Goal: Information Seeking & Learning: Learn about a topic

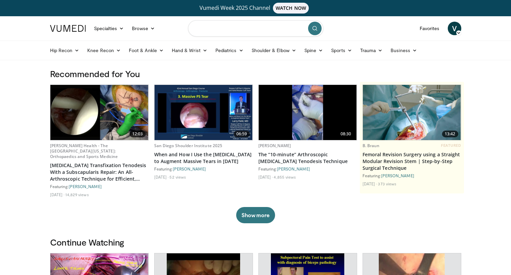
click at [213, 34] on input "Search topics, interventions" at bounding box center [255, 28] width 135 height 16
type input "**********"
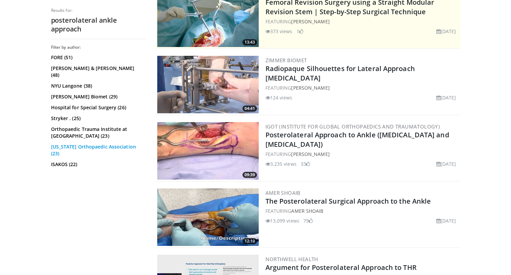
scroll to position [173, 0]
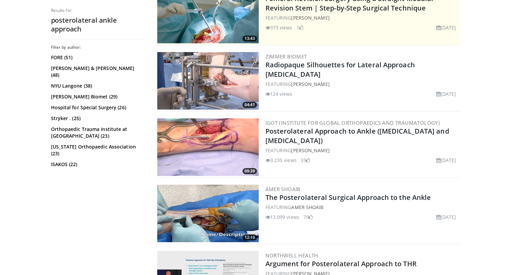
click at [209, 140] on img at bounding box center [207, 146] width 101 height 57
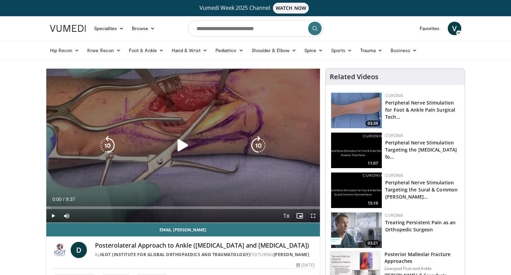
click at [167, 139] on div "Video Player" at bounding box center [183, 146] width 164 height 14
click at [176, 142] on icon "Video Player" at bounding box center [182, 145] width 19 height 19
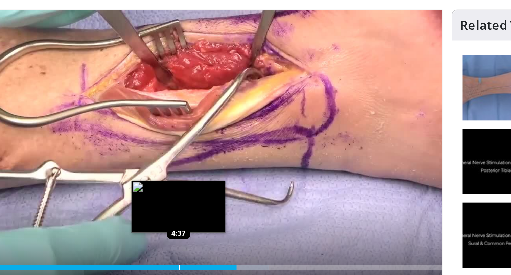
click at [135, 206] on div "Progress Bar" at bounding box center [180, 207] width 91 height 3
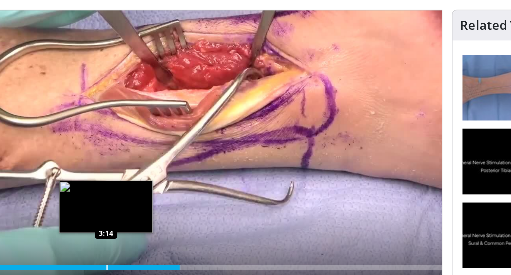
click at [136, 206] on div "Loaded : 48.44% 4:38 3:14" at bounding box center [183, 207] width 274 height 3
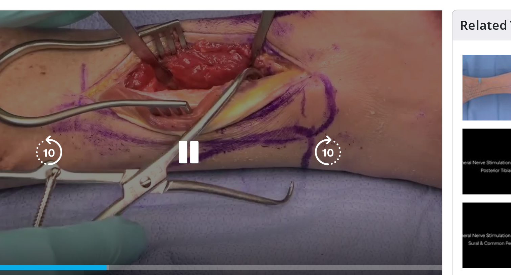
click at [141, 206] on div "Loaded : 34.30% 3:15 3:14" at bounding box center [183, 207] width 274 height 3
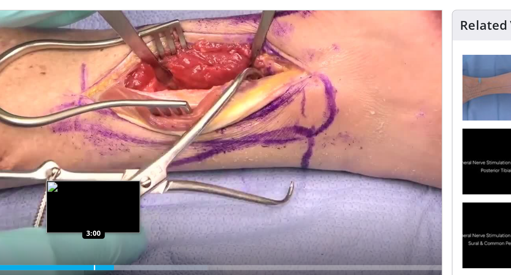
click at [123, 206] on div "Loaded : 53.63% 3:23 3:00" at bounding box center [183, 207] width 274 height 3
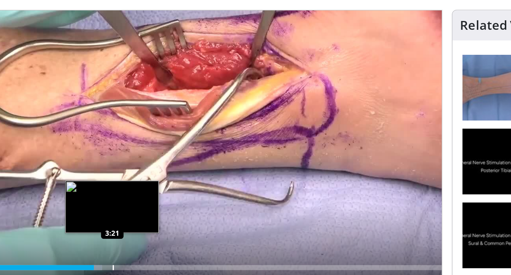
click at [142, 206] on div "Loaded : 32.86% 3:00 3:21" at bounding box center [183, 207] width 274 height 3
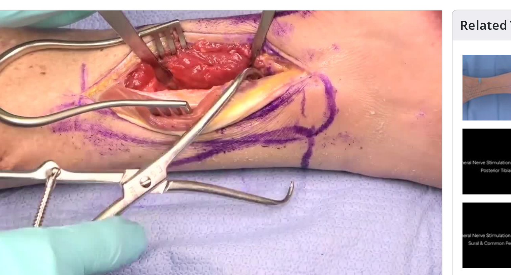
click at [152, 144] on div "10 seconds Tap to unmute" at bounding box center [183, 146] width 274 height 154
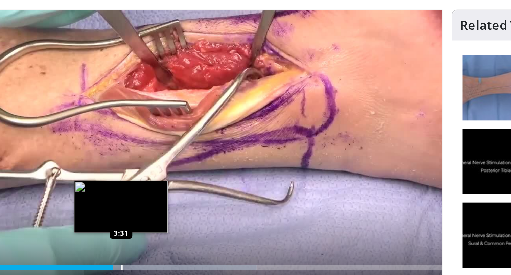
click at [152, 206] on div "Loaded : 63.47% 3:22 3:31" at bounding box center [183, 207] width 274 height 3
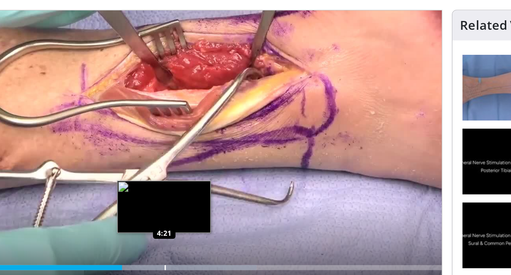
click at [128, 206] on div "Progress Bar" at bounding box center [174, 207] width 92 height 3
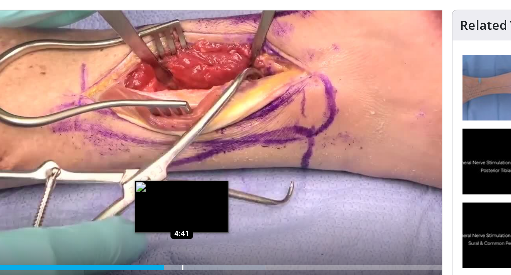
click at [137, 206] on div "Progress Bar" at bounding box center [178, 207] width 91 height 3
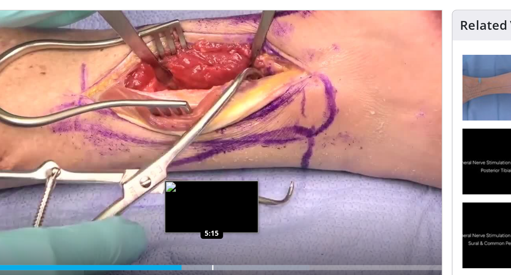
click at [156, 206] on div "Progress Bar" at bounding box center [202, 207] width 92 height 3
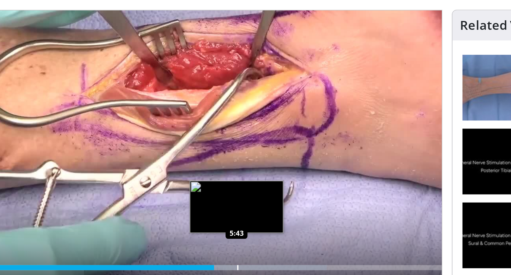
click at [165, 206] on div "Progress Bar" at bounding box center [211, 207] width 92 height 3
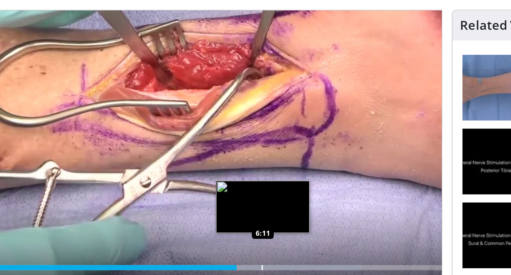
click at [183, 206] on div "Progress Bar" at bounding box center [229, 207] width 93 height 3
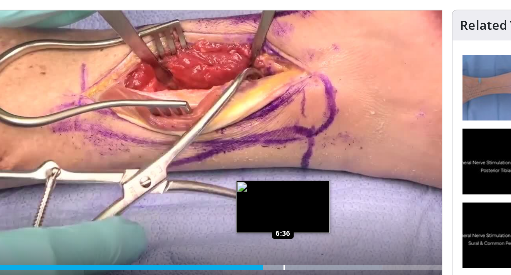
click at [195, 206] on div "Progress Bar" at bounding box center [241, 207] width 93 height 3
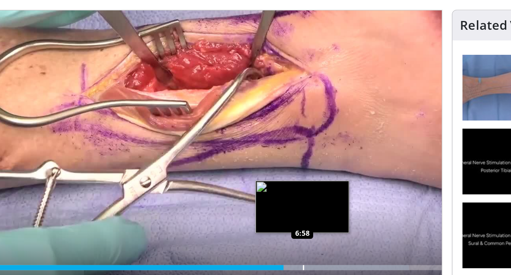
click at [209, 206] on div "Progress Bar" at bounding box center [255, 207] width 93 height 3
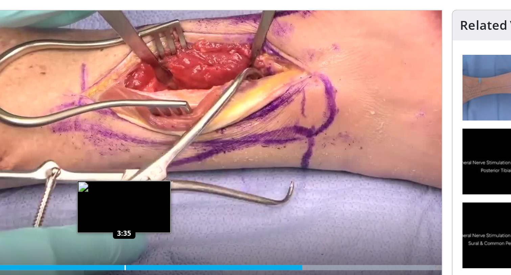
click at [154, 203] on div "Loaded : 98.61% 6:58 3:35" at bounding box center [183, 206] width 274 height 6
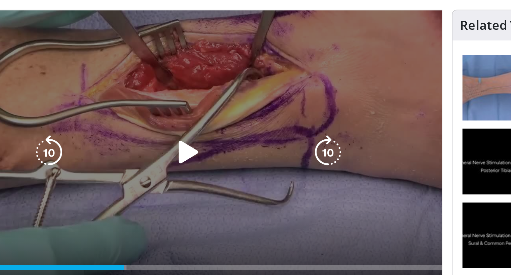
click at [151, 117] on div "10 seconds Tap to unmute" at bounding box center [183, 146] width 274 height 154
